Goal: Task Accomplishment & Management: Use online tool/utility

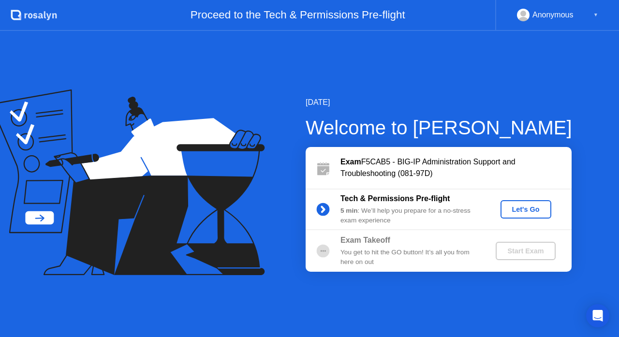
click at [510, 200] on button "Let's Go" at bounding box center [525, 209] width 51 height 18
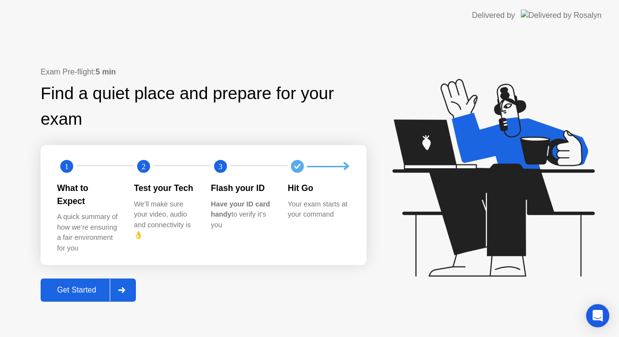
click at [86, 286] on div "Get Started" at bounding box center [76, 290] width 66 height 9
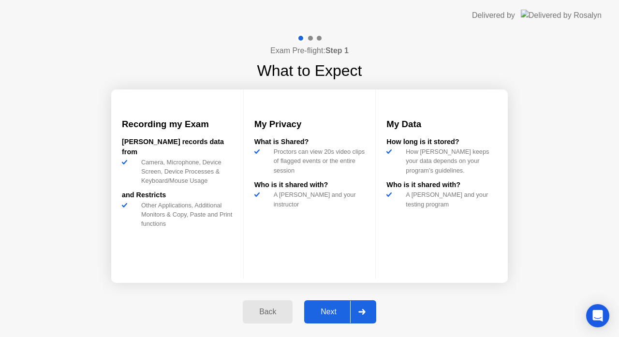
click at [319, 316] on div "Next" at bounding box center [328, 311] width 43 height 9
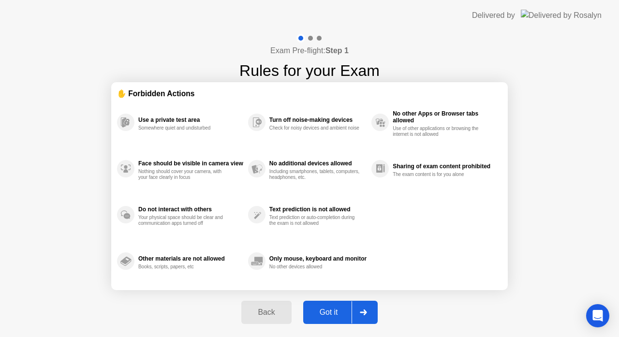
click at [338, 311] on div "Got it" at bounding box center [328, 312] width 45 height 9
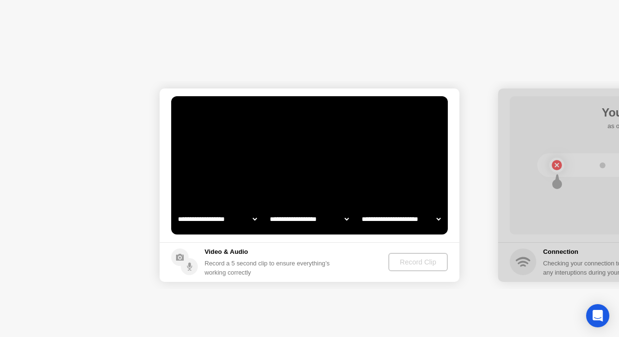
select select "**********"
select select "*******"
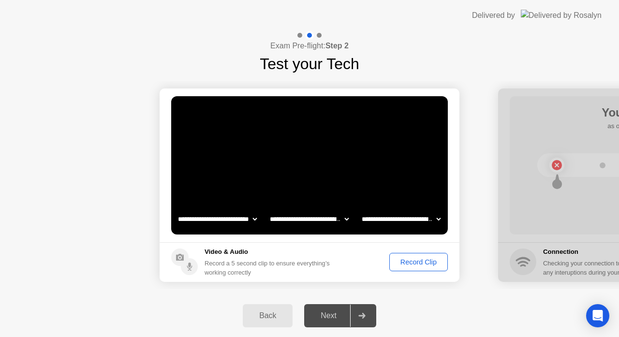
click at [415, 264] on div "Record Clip" at bounding box center [418, 262] width 52 height 8
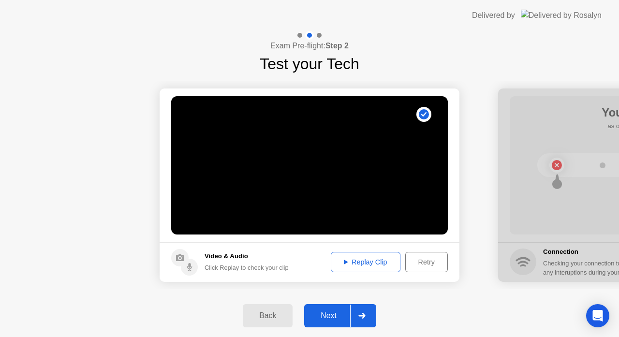
click at [383, 263] on div "Replay Clip" at bounding box center [365, 262] width 63 height 8
click at [339, 309] on button "Next" at bounding box center [340, 315] width 72 height 23
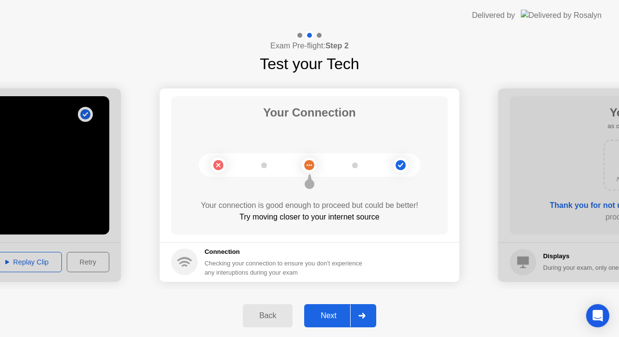
click at [331, 316] on div "Next" at bounding box center [328, 315] width 43 height 9
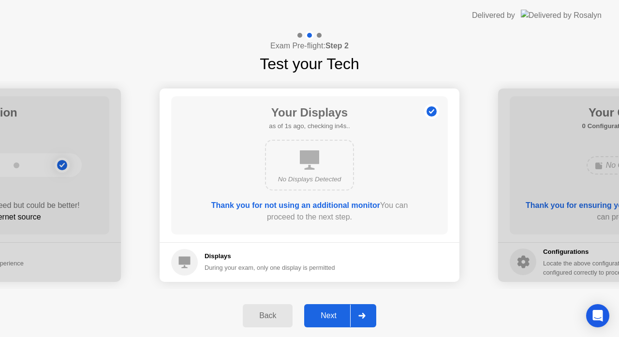
click at [331, 316] on div "Next" at bounding box center [328, 315] width 43 height 9
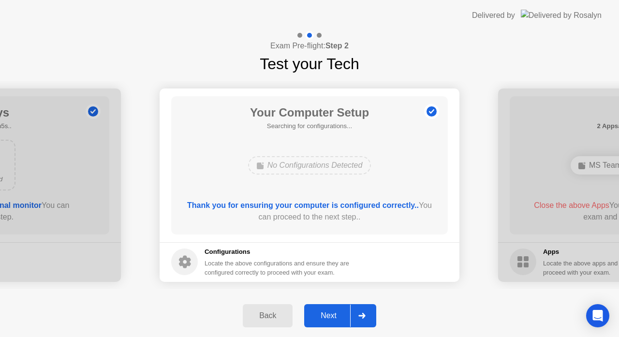
click at [331, 316] on div "Next" at bounding box center [328, 315] width 43 height 9
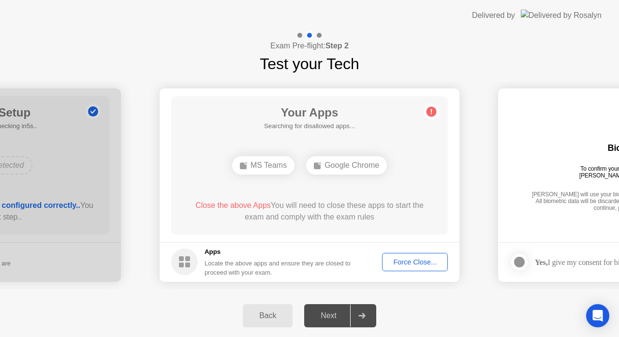
click at [420, 264] on div "Force Close..." at bounding box center [414, 262] width 59 height 8
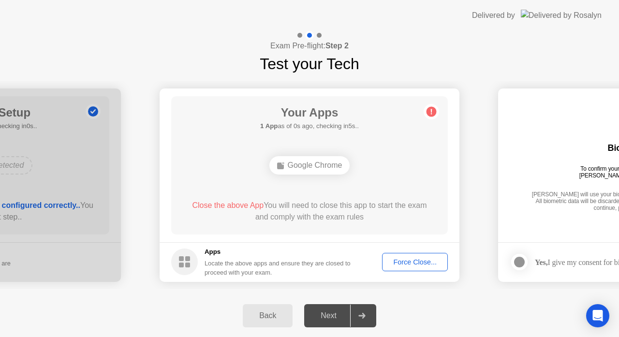
click at [423, 266] on div "Force Close..." at bounding box center [414, 262] width 59 height 8
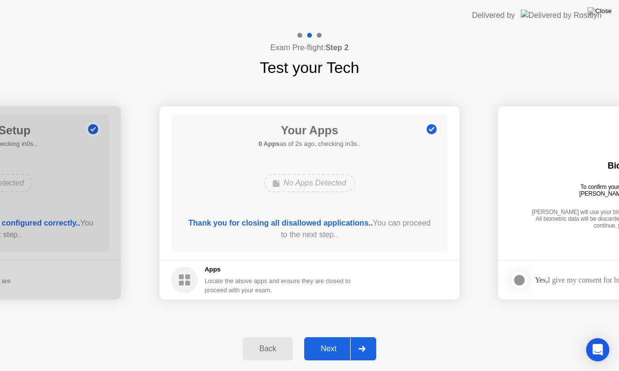
click at [333, 336] on div "Next" at bounding box center [328, 349] width 43 height 9
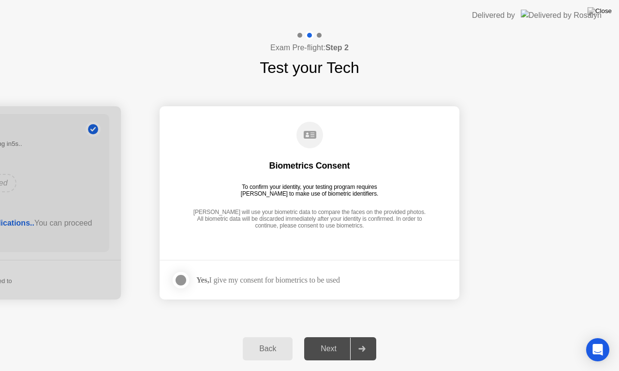
click at [181, 279] on div at bounding box center [181, 280] width 12 height 12
click at [332, 336] on div "Next" at bounding box center [328, 349] width 43 height 9
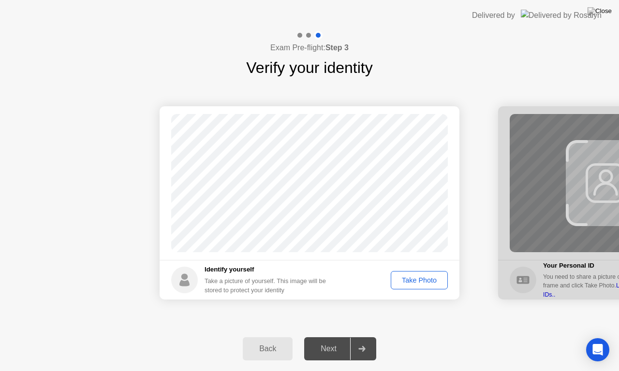
click at [411, 280] on div "Take Photo" at bounding box center [419, 280] width 50 height 8
click at [333, 336] on div "Next" at bounding box center [328, 349] width 43 height 9
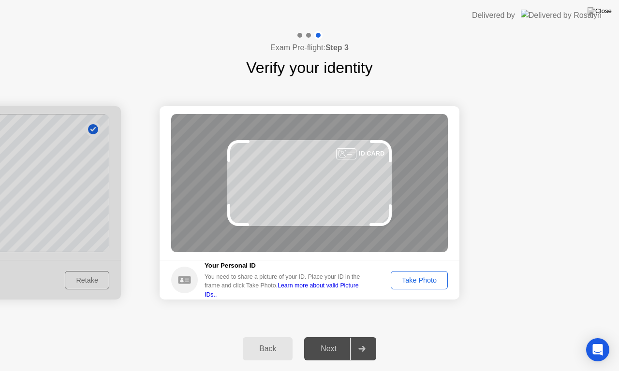
click at [418, 284] on div "Take Photo" at bounding box center [419, 280] width 50 height 8
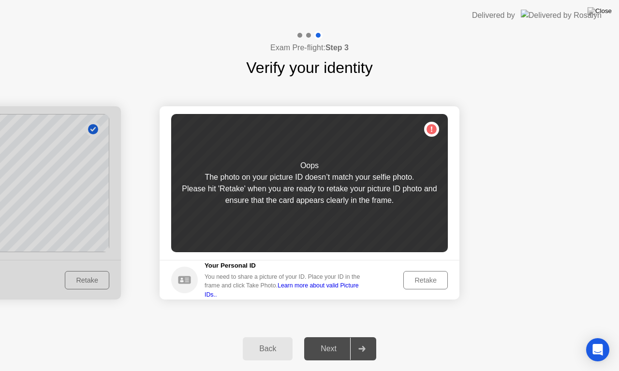
click at [441, 276] on div "Retake" at bounding box center [425, 280] width 38 height 8
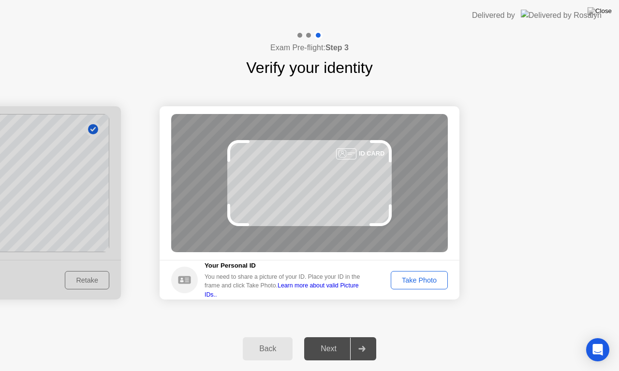
click at [435, 277] on div "Take Photo" at bounding box center [419, 280] width 50 height 8
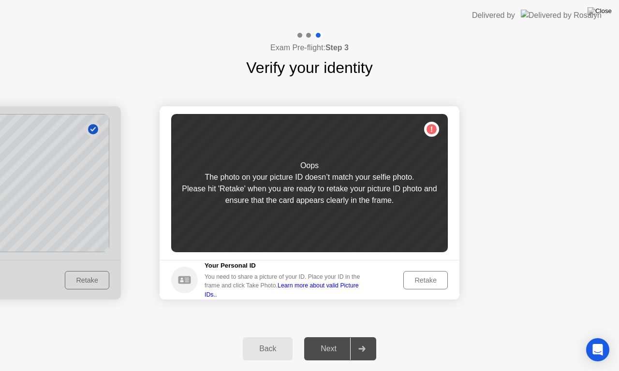
click at [436, 276] on div "Retake" at bounding box center [425, 280] width 38 height 8
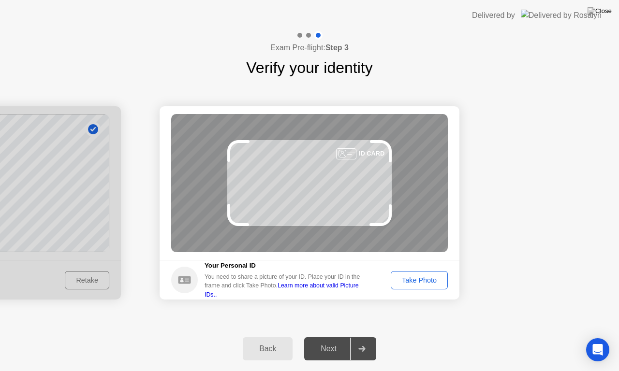
click at [436, 276] on div "Take Photo" at bounding box center [419, 280] width 50 height 8
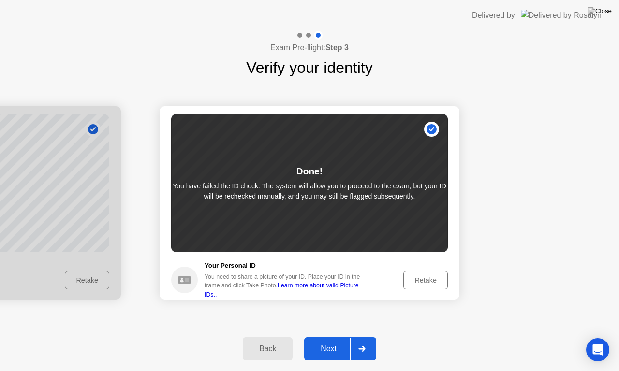
click at [437, 279] on div "Retake" at bounding box center [425, 280] width 38 height 8
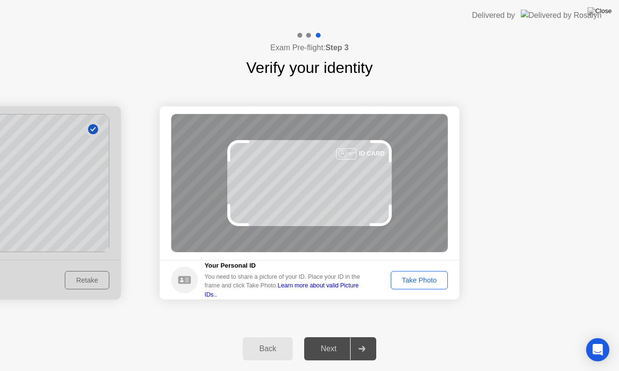
click at [424, 282] on div "Take Photo" at bounding box center [419, 280] width 50 height 8
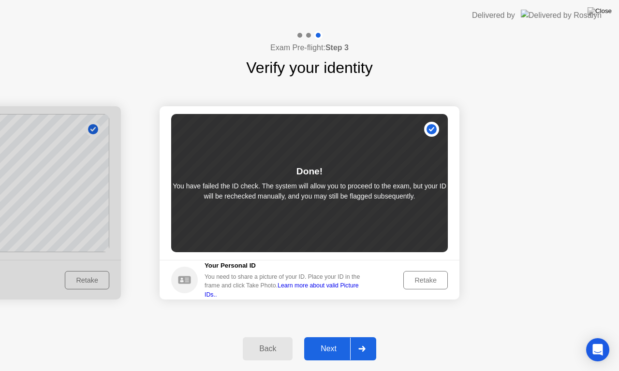
click at [334, 336] on div "Next" at bounding box center [328, 349] width 43 height 9
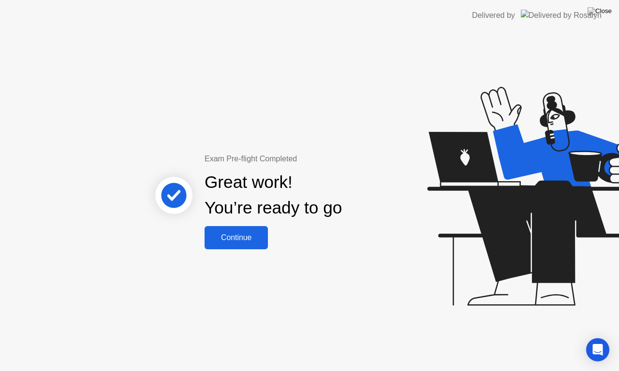
click at [257, 237] on div "Continue" at bounding box center [236, 237] width 58 height 9
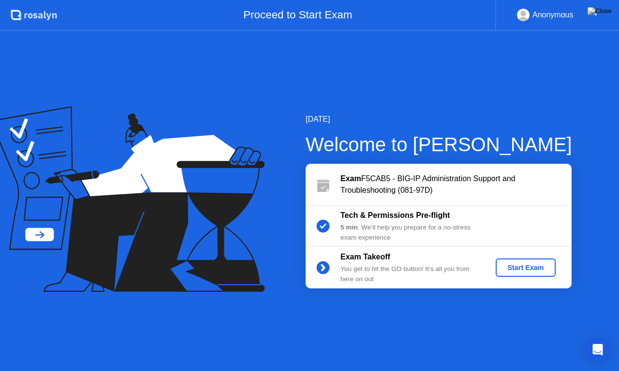
click at [531, 273] on button "Start Exam" at bounding box center [524, 268] width 59 height 18
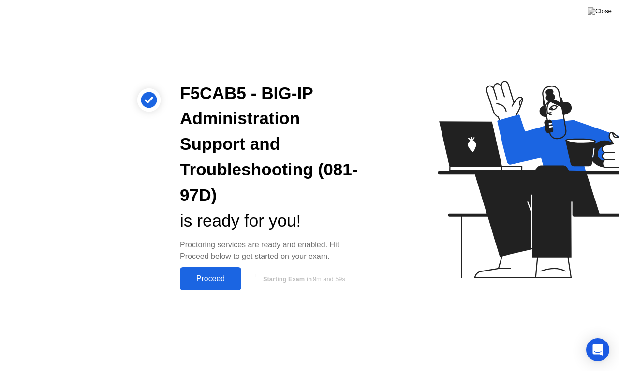
click at [215, 277] on div "Proceed" at bounding box center [211, 278] width 56 height 9
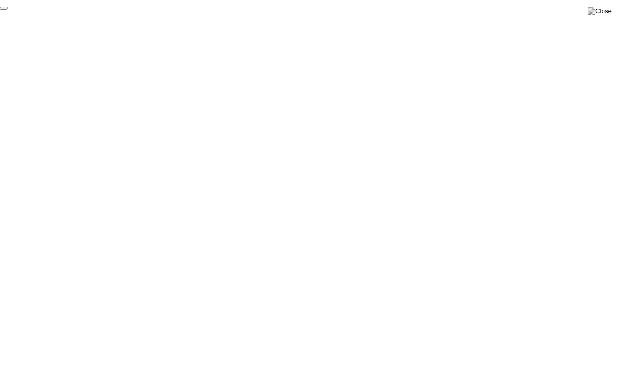
click div "End Proctoring Session"
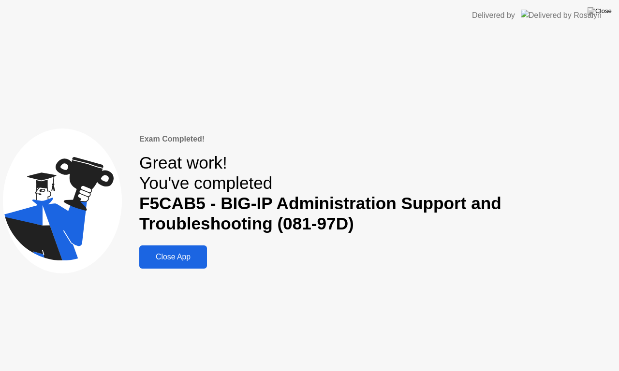
click at [176, 259] on div "Close App" at bounding box center [173, 257] width 62 height 9
